Goal: Check status: Check status

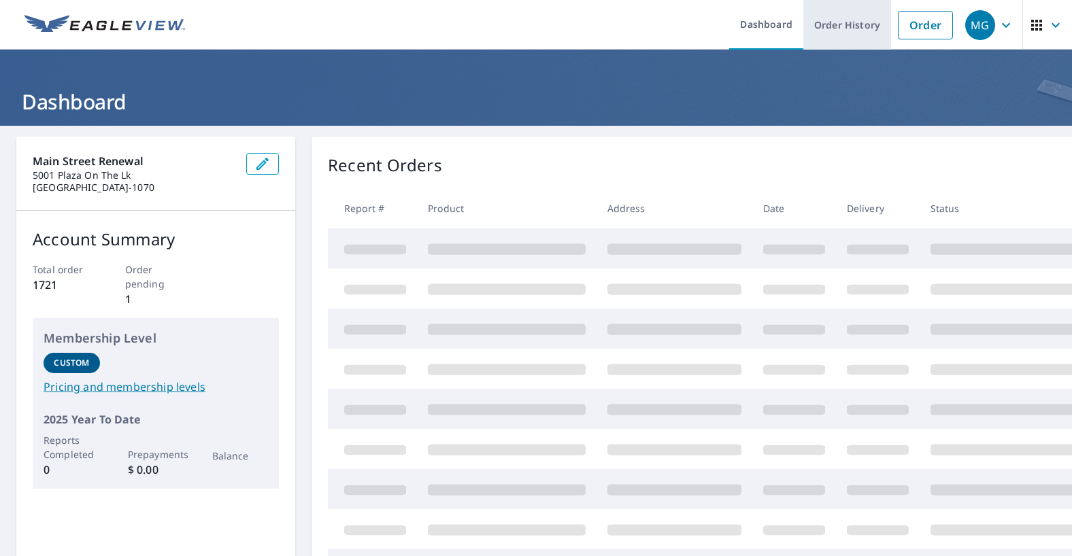
click at [850, 23] on link "Order History" at bounding box center [847, 25] width 88 height 50
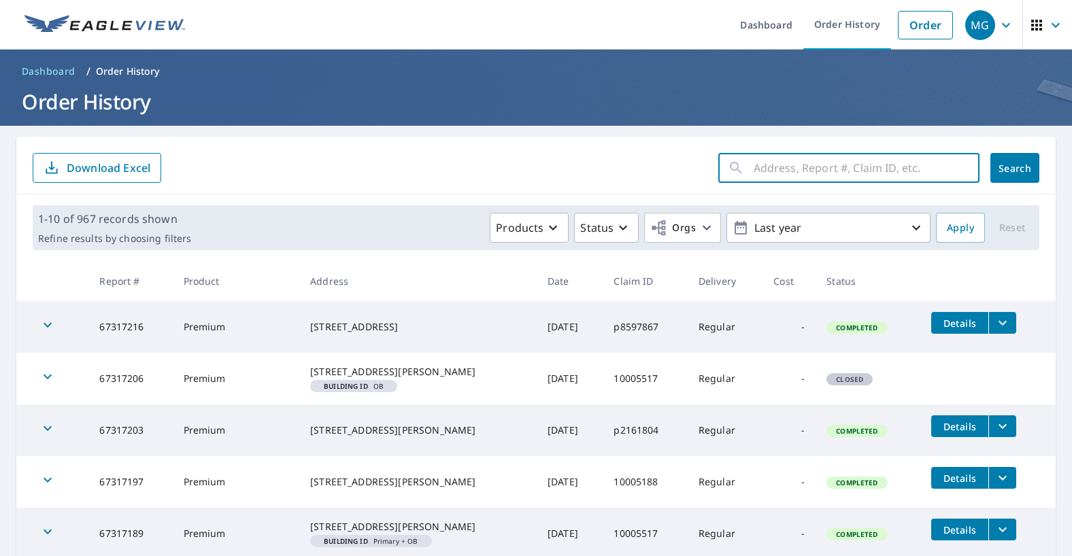
click at [844, 169] on input "text" at bounding box center [867, 168] width 226 height 38
paste input "[STREET_ADDRESS][PERSON_NAME]"
type input "[STREET_ADDRESS][PERSON_NAME]"
click at [1002, 180] on button "Search" at bounding box center [1014, 168] width 49 height 30
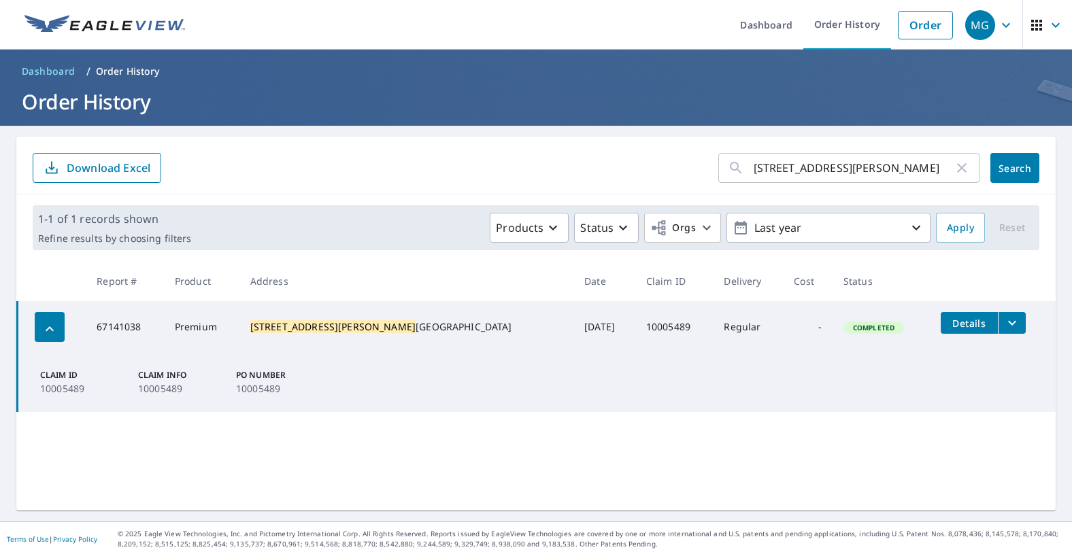
click at [1004, 328] on icon "filesDropdownBtn-67141038" at bounding box center [1012, 323] width 16 height 16
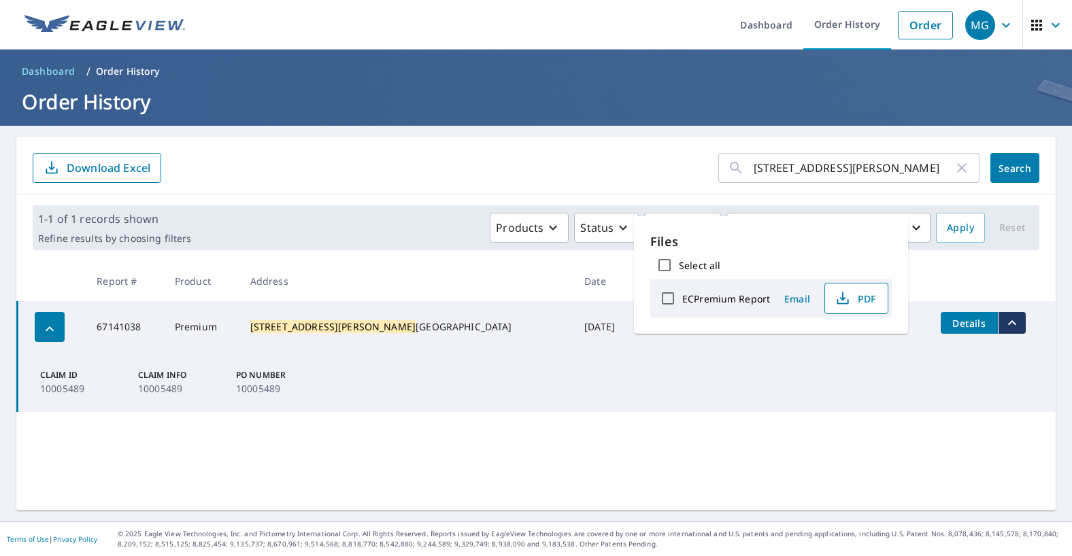
click at [858, 295] on span "PDF" at bounding box center [855, 298] width 44 height 16
